Goal: Transaction & Acquisition: Purchase product/service

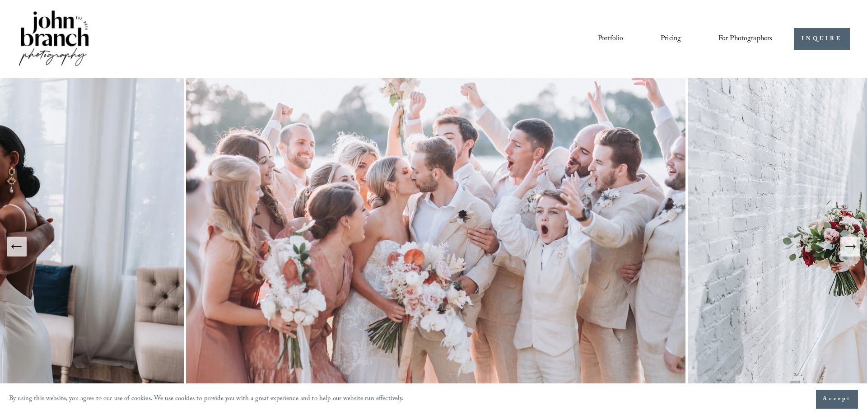
drag, startPoint x: 547, startPoint y: 315, endPoint x: 509, endPoint y: 103, distance: 215.2
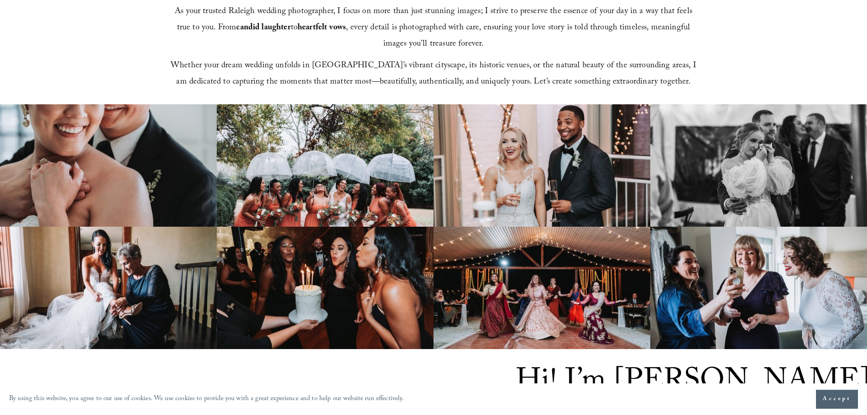
scroll to position [599, 0]
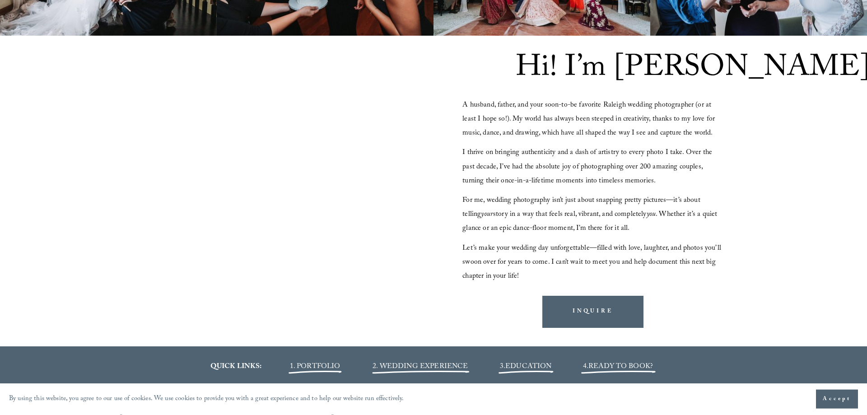
drag, startPoint x: 486, startPoint y: 240, endPoint x: 490, endPoint y: 181, distance: 59.8
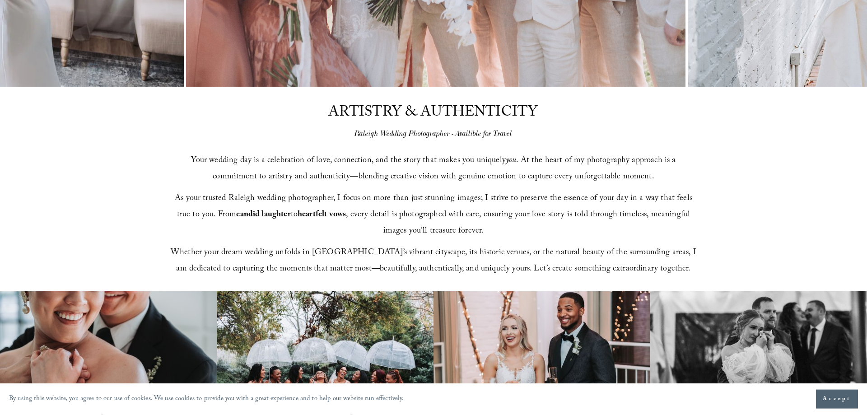
scroll to position [0, 0]
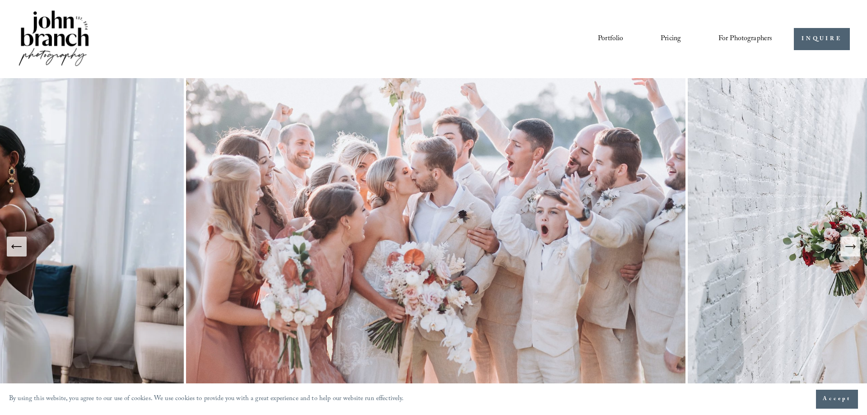
drag, startPoint x: 489, startPoint y: 237, endPoint x: 484, endPoint y: 73, distance: 164.4
click at [747, 36] on span "For Photographers" at bounding box center [745, 39] width 54 height 14
click at [0, 0] on span "Presets" at bounding box center [0, 0] width 0 height 0
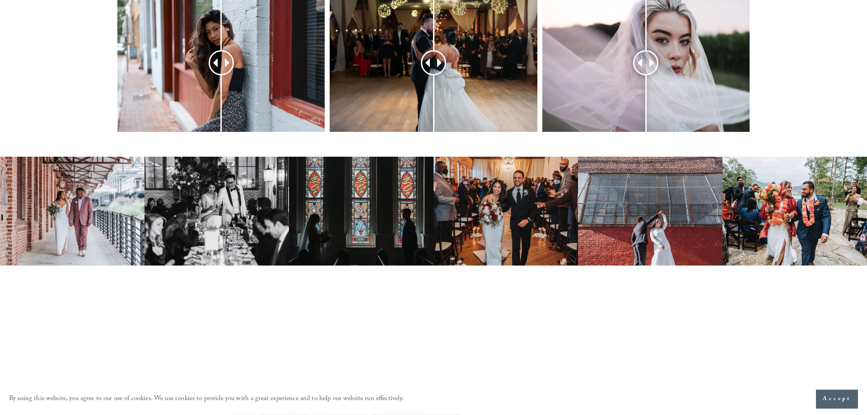
drag, startPoint x: 78, startPoint y: 102, endPoint x: 68, endPoint y: 167, distance: 65.3
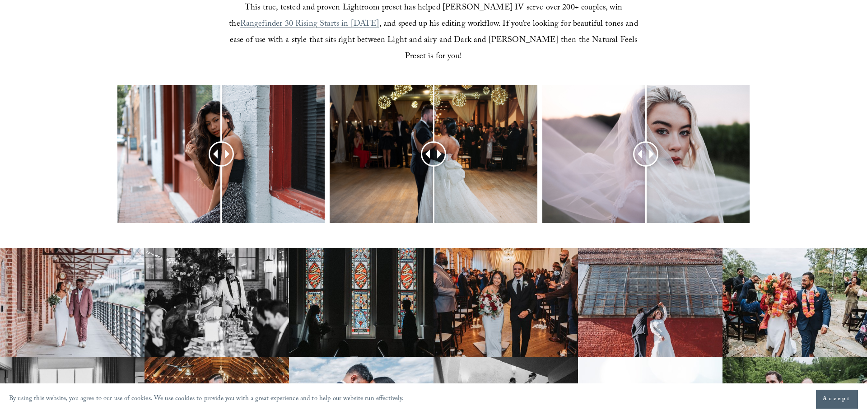
scroll to position [264, 0]
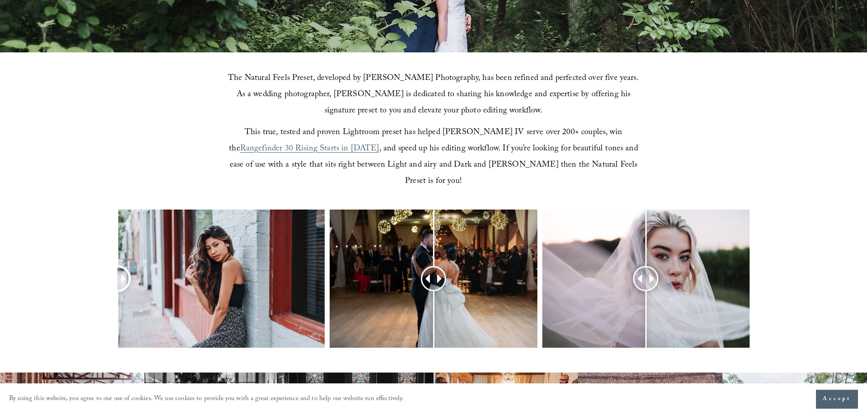
drag, startPoint x: 215, startPoint y: 260, endPoint x: 0, endPoint y: 210, distance: 221.0
click at [0, 210] on div at bounding box center [433, 290] width 867 height 162
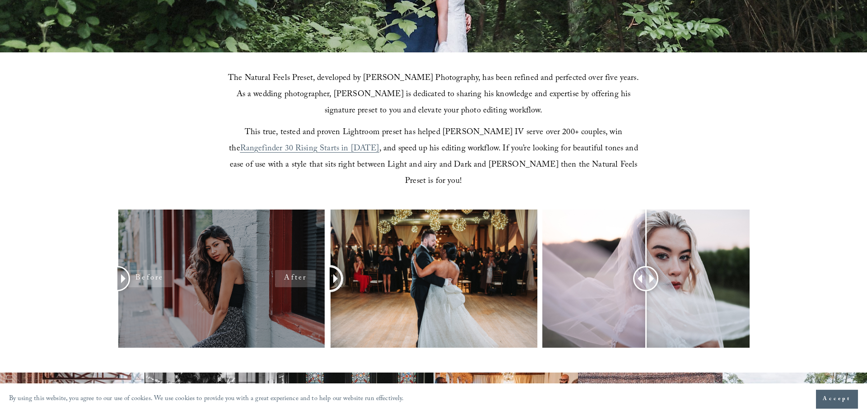
drag, startPoint x: 422, startPoint y: 260, endPoint x: 173, endPoint y: 296, distance: 251.7
click at [173, 296] on div at bounding box center [433, 290] width 867 height 162
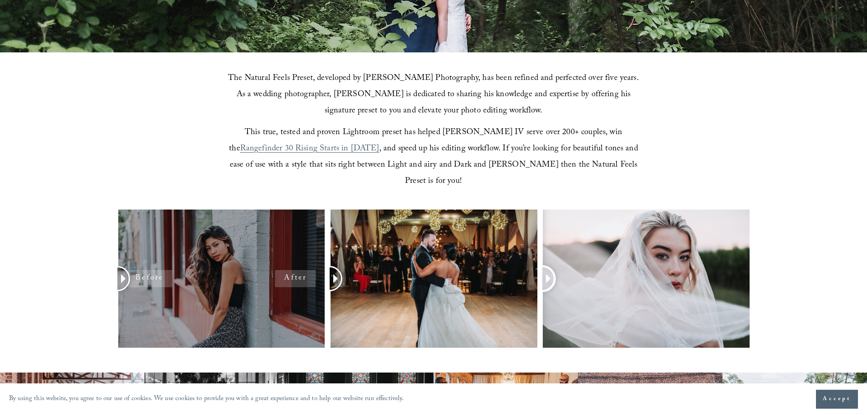
drag, startPoint x: 652, startPoint y: 265, endPoint x: 302, endPoint y: 302, distance: 352.3
click at [302, 302] on div at bounding box center [433, 290] width 867 height 162
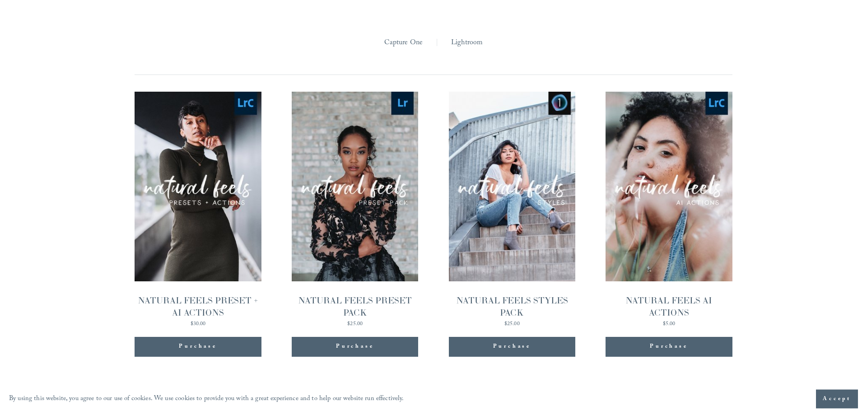
drag, startPoint x: 244, startPoint y: 223, endPoint x: 116, endPoint y: 229, distance: 128.3
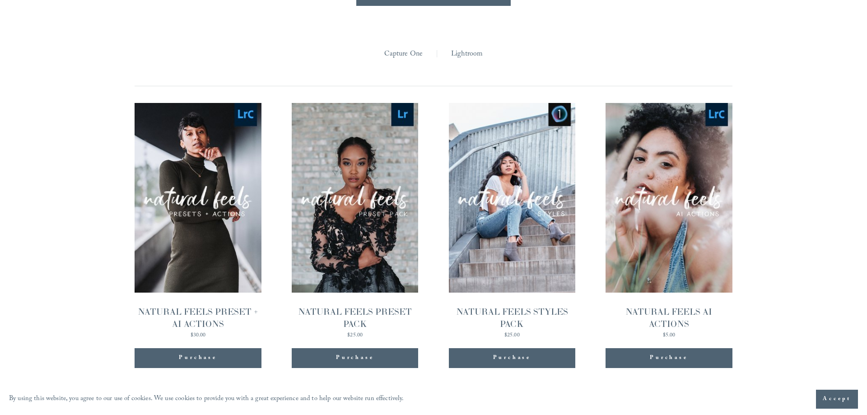
scroll to position [1009, 0]
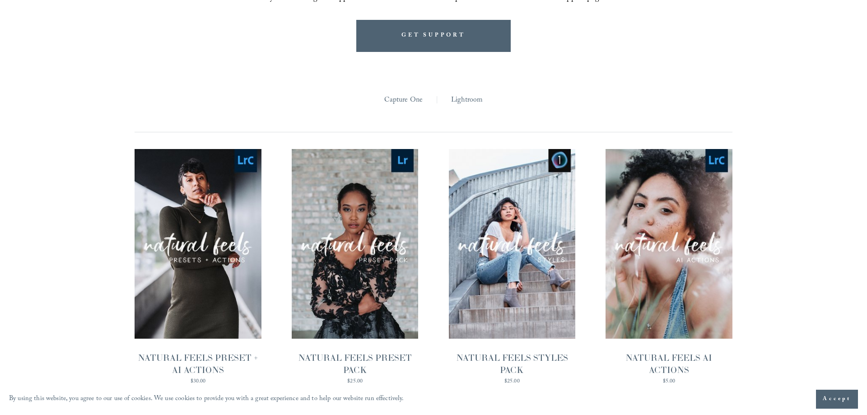
drag, startPoint x: 37, startPoint y: 214, endPoint x: 88, endPoint y: 168, distance: 68.7
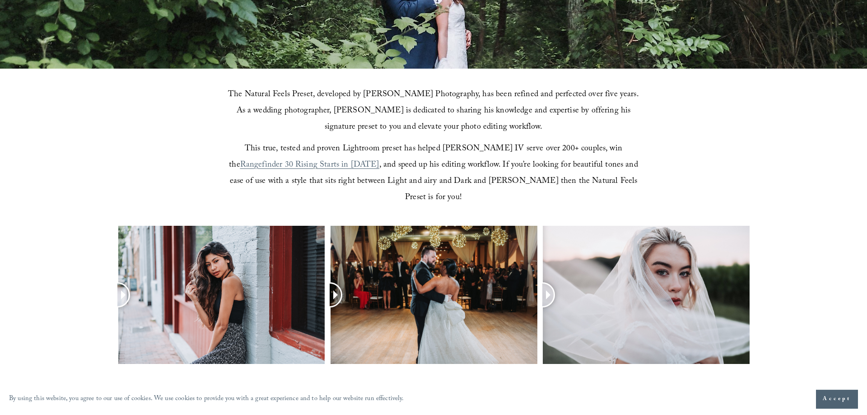
drag, startPoint x: 757, startPoint y: 202, endPoint x: 742, endPoint y: 88, distance: 114.8
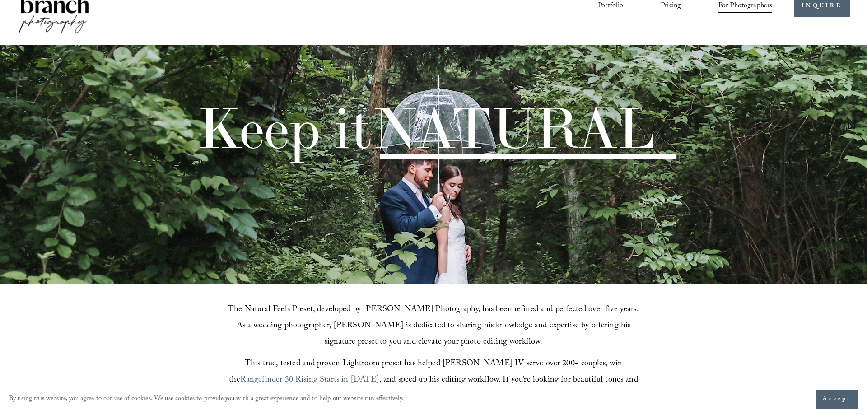
click at [664, 7] on link "Pricing" at bounding box center [670, 6] width 20 height 15
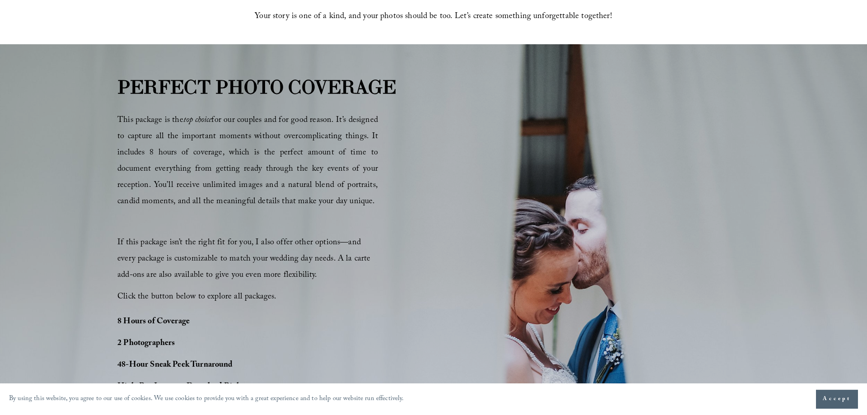
scroll to position [553, 0]
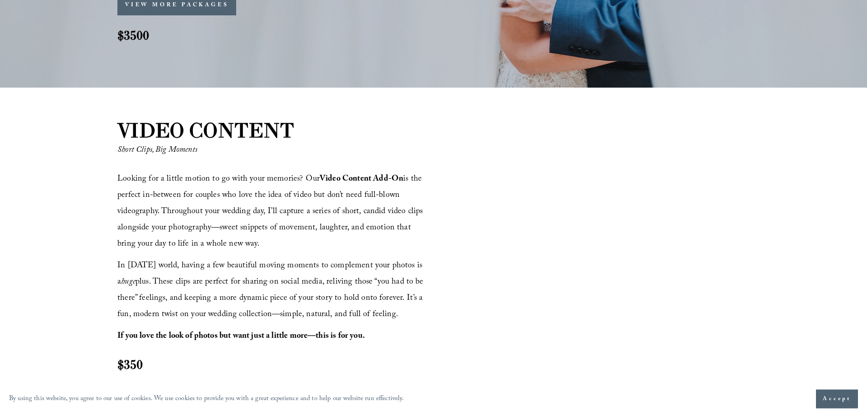
drag, startPoint x: 107, startPoint y: 240, endPoint x: 84, endPoint y: 331, distance: 94.3
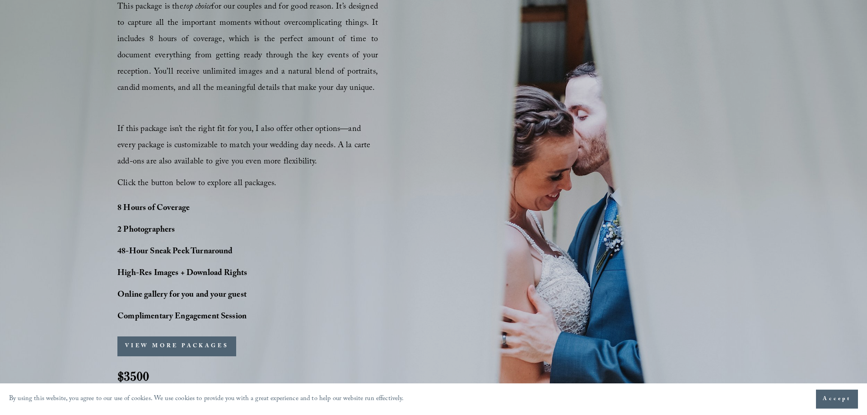
scroll to position [612, 0]
drag, startPoint x: 72, startPoint y: 307, endPoint x: 73, endPoint y: 314, distance: 6.4
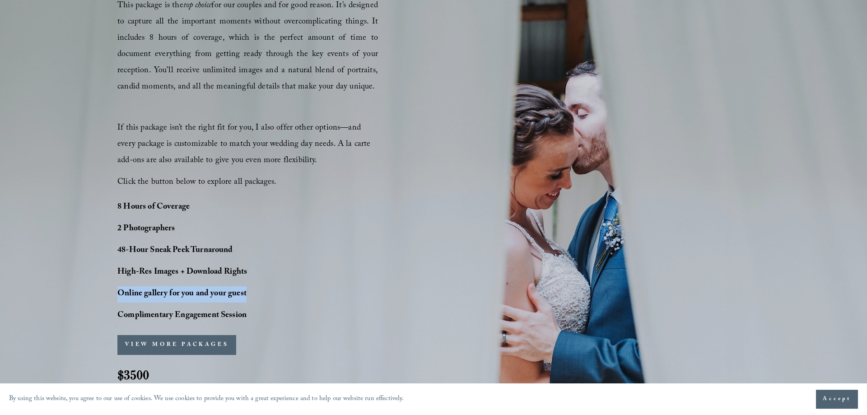
drag, startPoint x: 264, startPoint y: 290, endPoint x: 101, endPoint y: 290, distance: 162.5
click at [101, 290] on div "PERFECT PHOTO COVERAGE This package is the top choice for our couples and for g…" at bounding box center [433, 178] width 867 height 440
drag, startPoint x: 101, startPoint y: 290, endPoint x: 250, endPoint y: 323, distance: 152.0
click at [250, 323] on div "PERFECT PHOTO COVERAGE This package is the top choice for our couples and for g…" at bounding box center [433, 178] width 867 height 440
click at [250, 323] on p "Complimentary Engagement Session" at bounding box center [207, 316] width 181 height 16
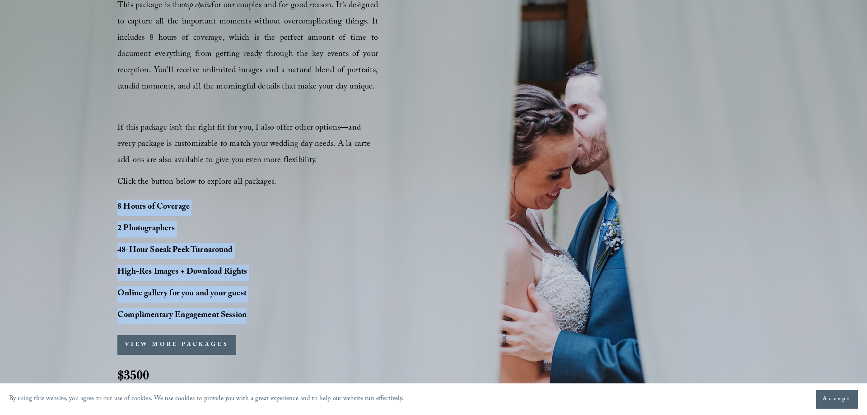
drag, startPoint x: 255, startPoint y: 322, endPoint x: 82, endPoint y: 204, distance: 209.8
click at [82, 204] on div "PERFECT PHOTO COVERAGE This package is the top choice for our couples and for g…" at bounding box center [433, 178] width 867 height 440
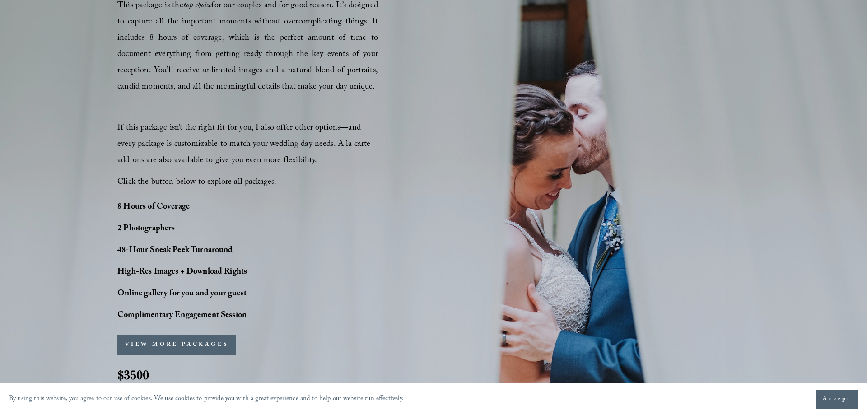
click at [82, 204] on div "PERFECT PHOTO COVERAGE This package is the top choice for our couples and for g…" at bounding box center [433, 178] width 867 height 440
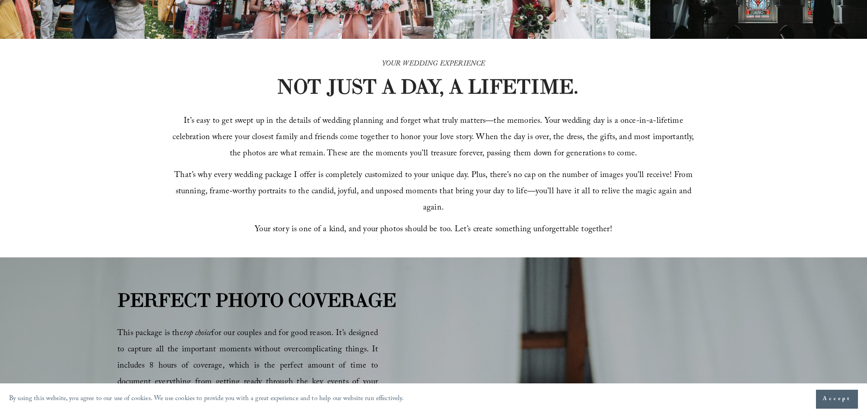
scroll to position [0, 0]
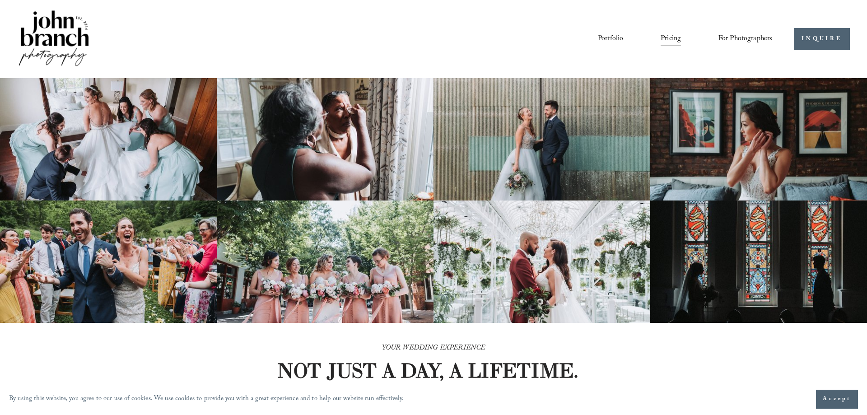
drag, startPoint x: 84, startPoint y: 281, endPoint x: 63, endPoint y: 127, distance: 155.7
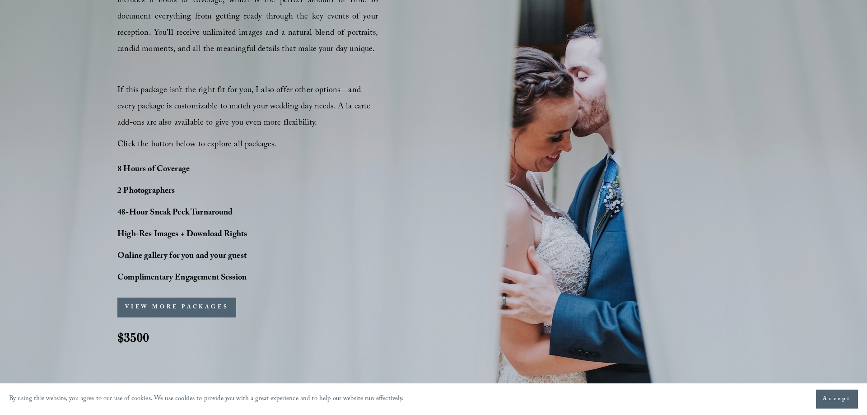
scroll to position [691, 0]
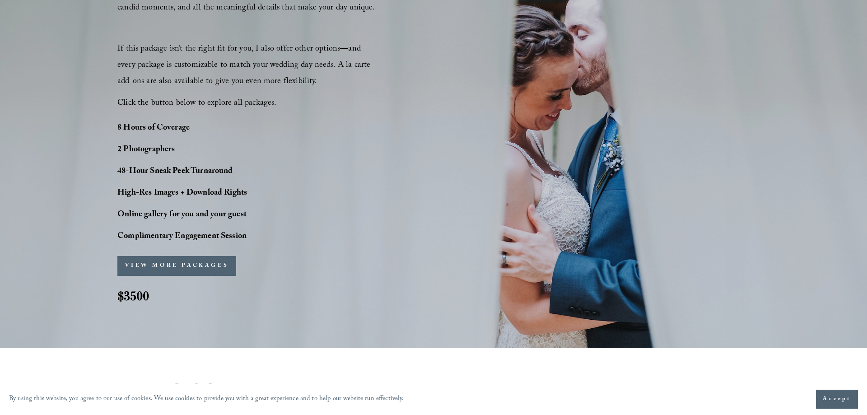
click at [188, 264] on button "VIEW MORE PACKAGES" at bounding box center [176, 266] width 119 height 20
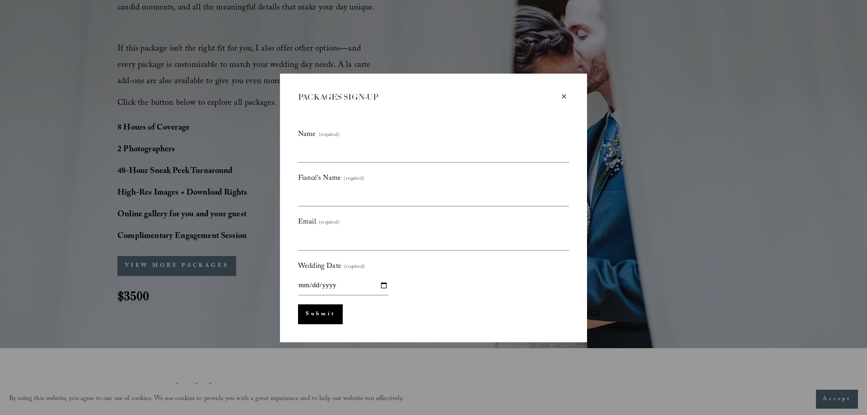
click at [564, 95] on div "×" at bounding box center [564, 97] width 10 height 10
